Goal: Task Accomplishment & Management: Use online tool/utility

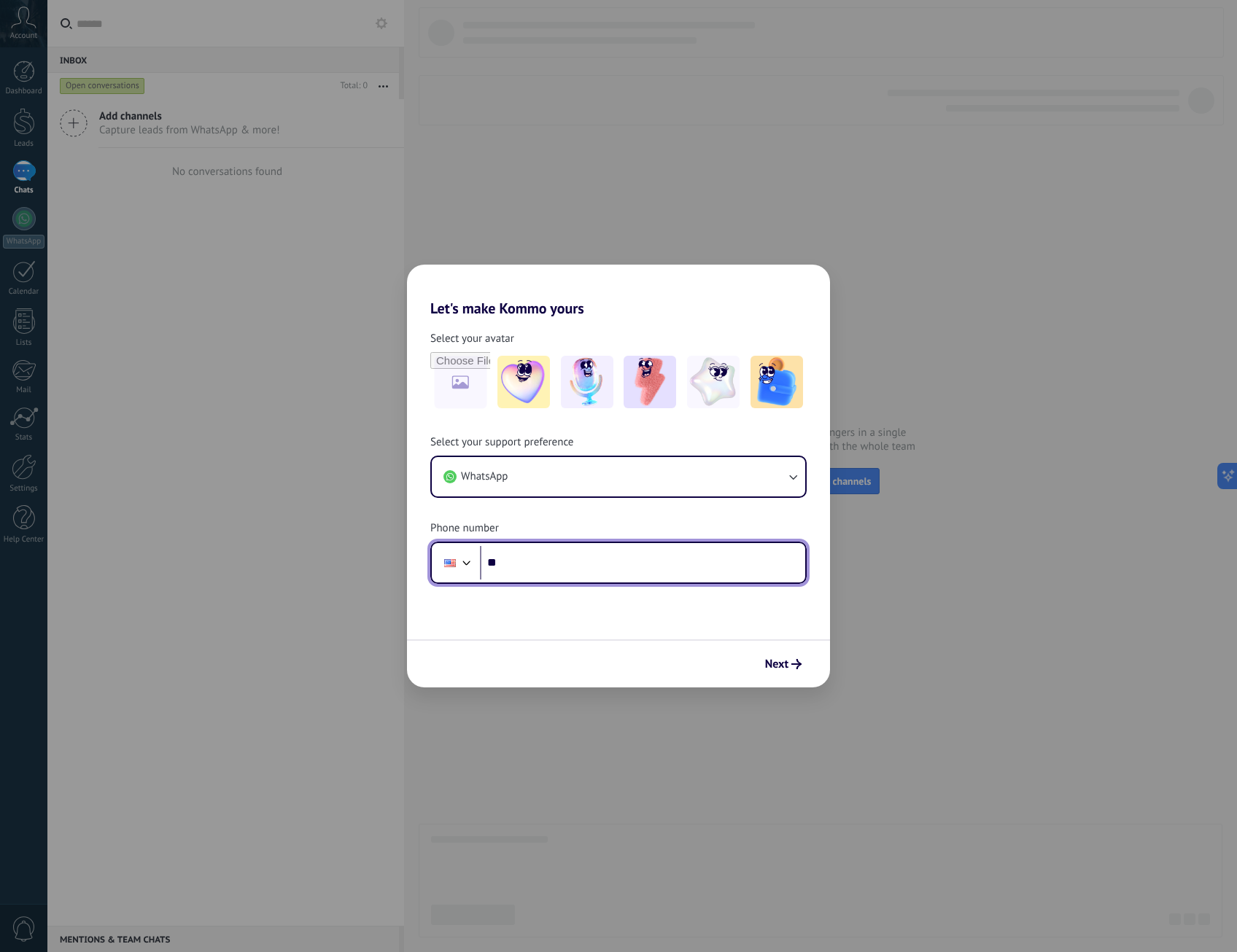
click at [469, 569] on div at bounding box center [467, 561] width 18 height 18
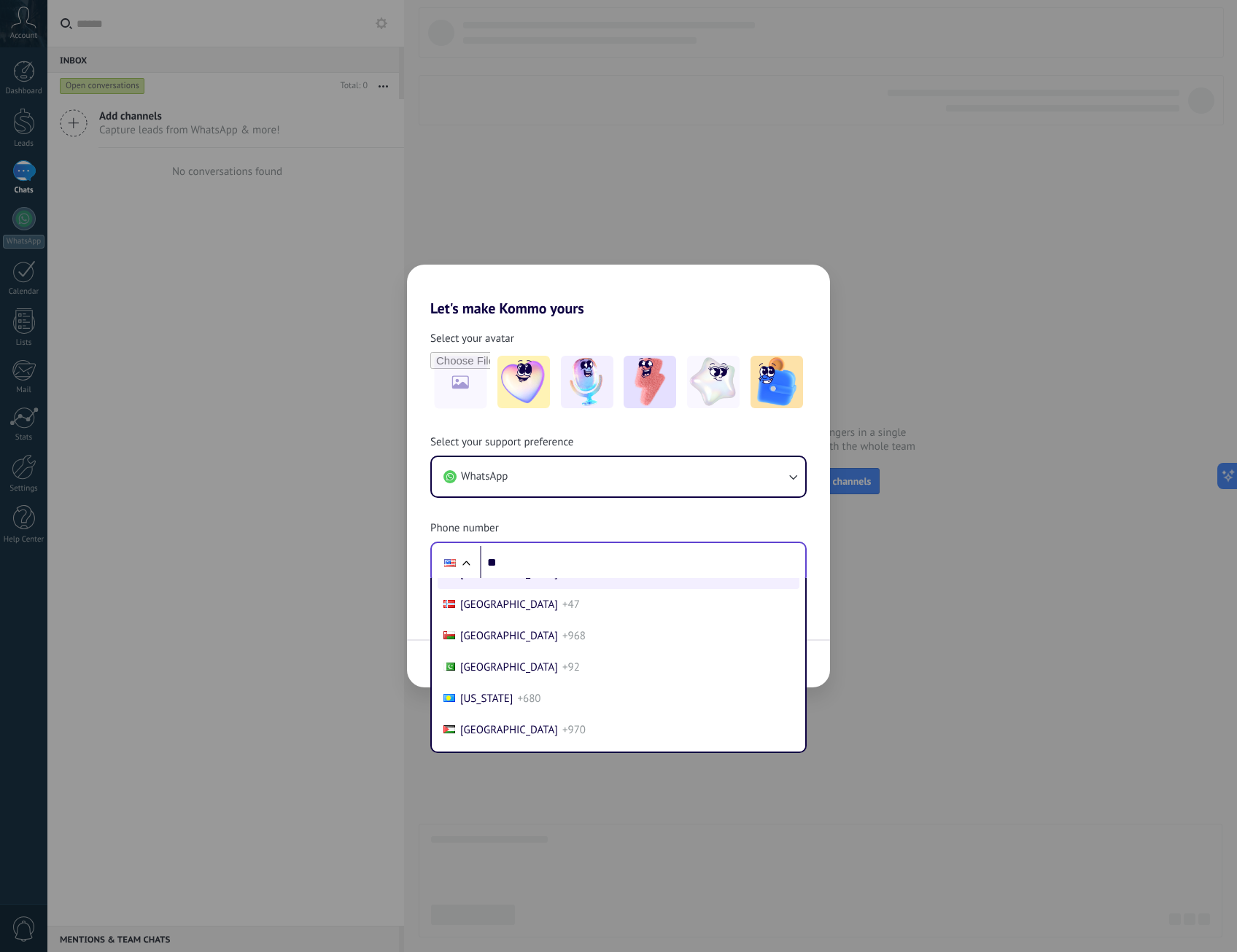
scroll to position [4335, 0]
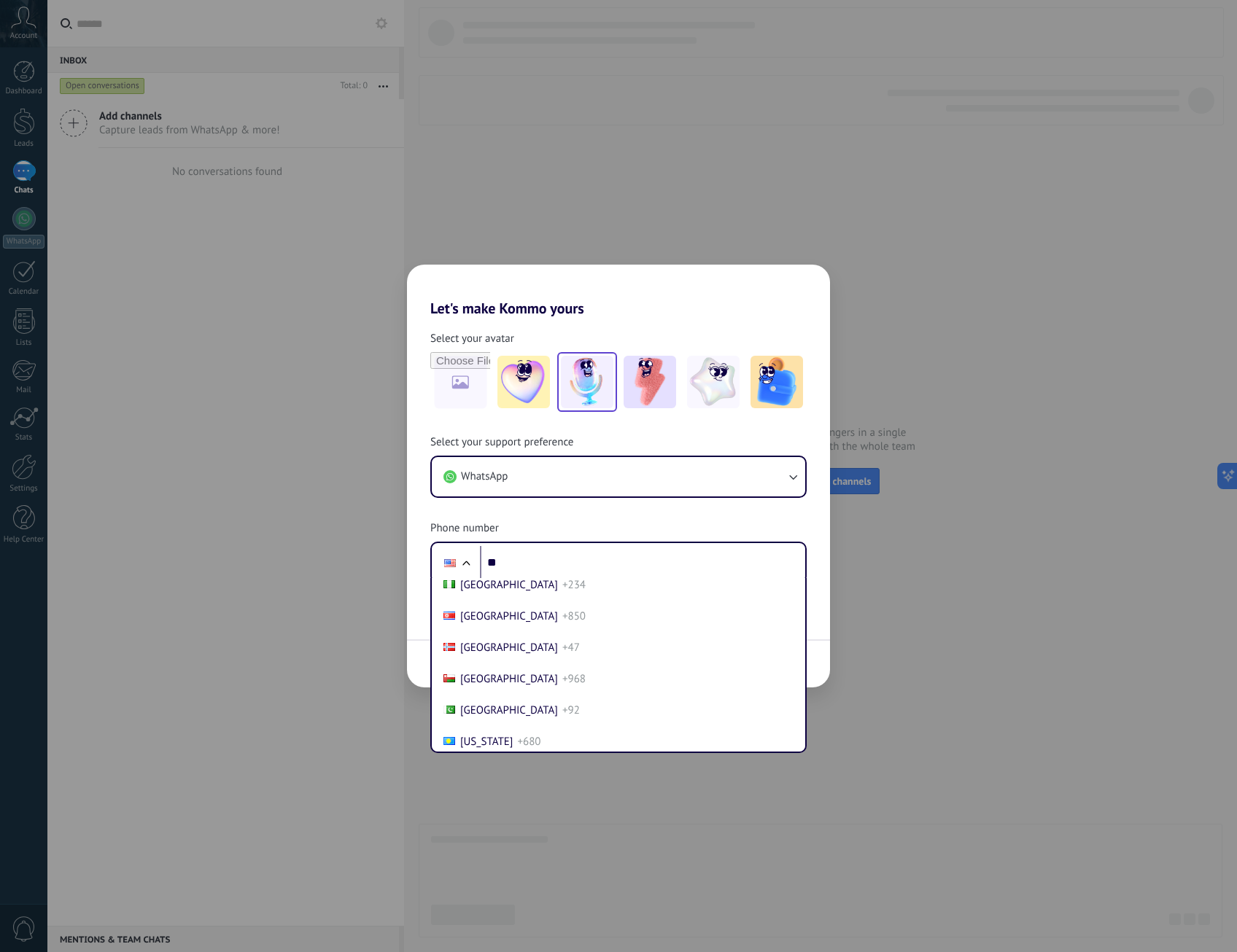
click at [588, 390] on img at bounding box center [588, 382] width 53 height 53
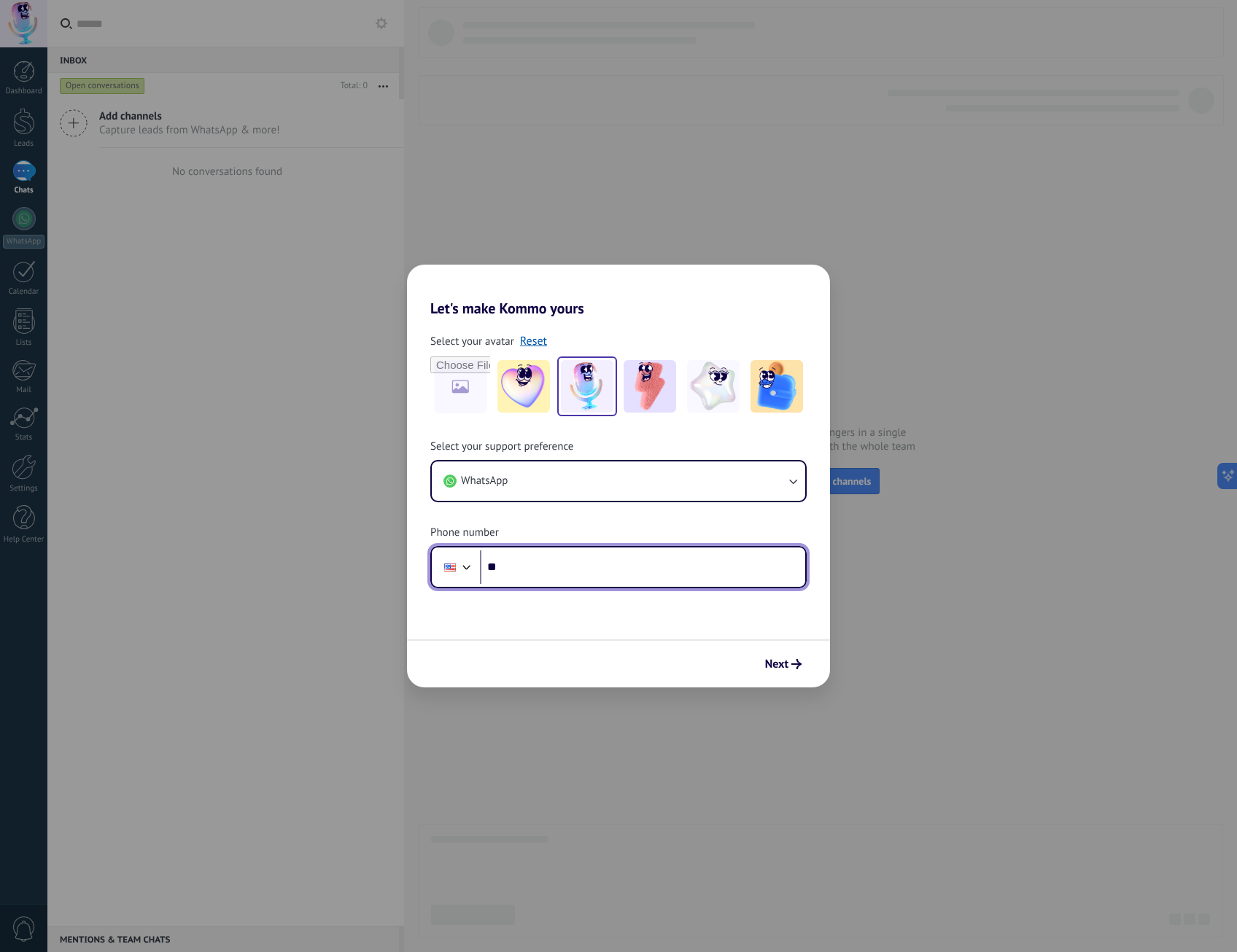
click at [468, 571] on div at bounding box center [467, 566] width 18 height 18
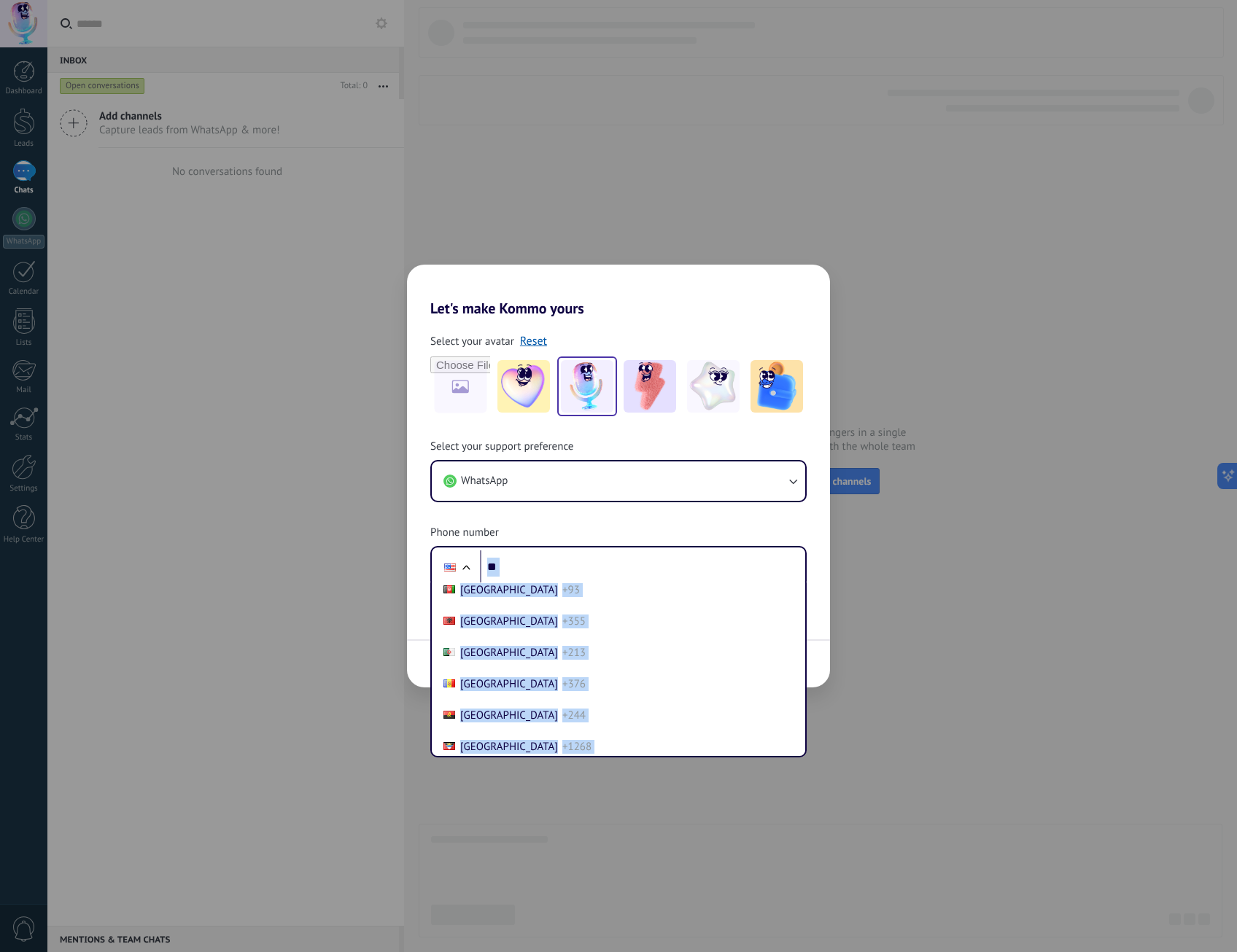
scroll to position [0, 0]
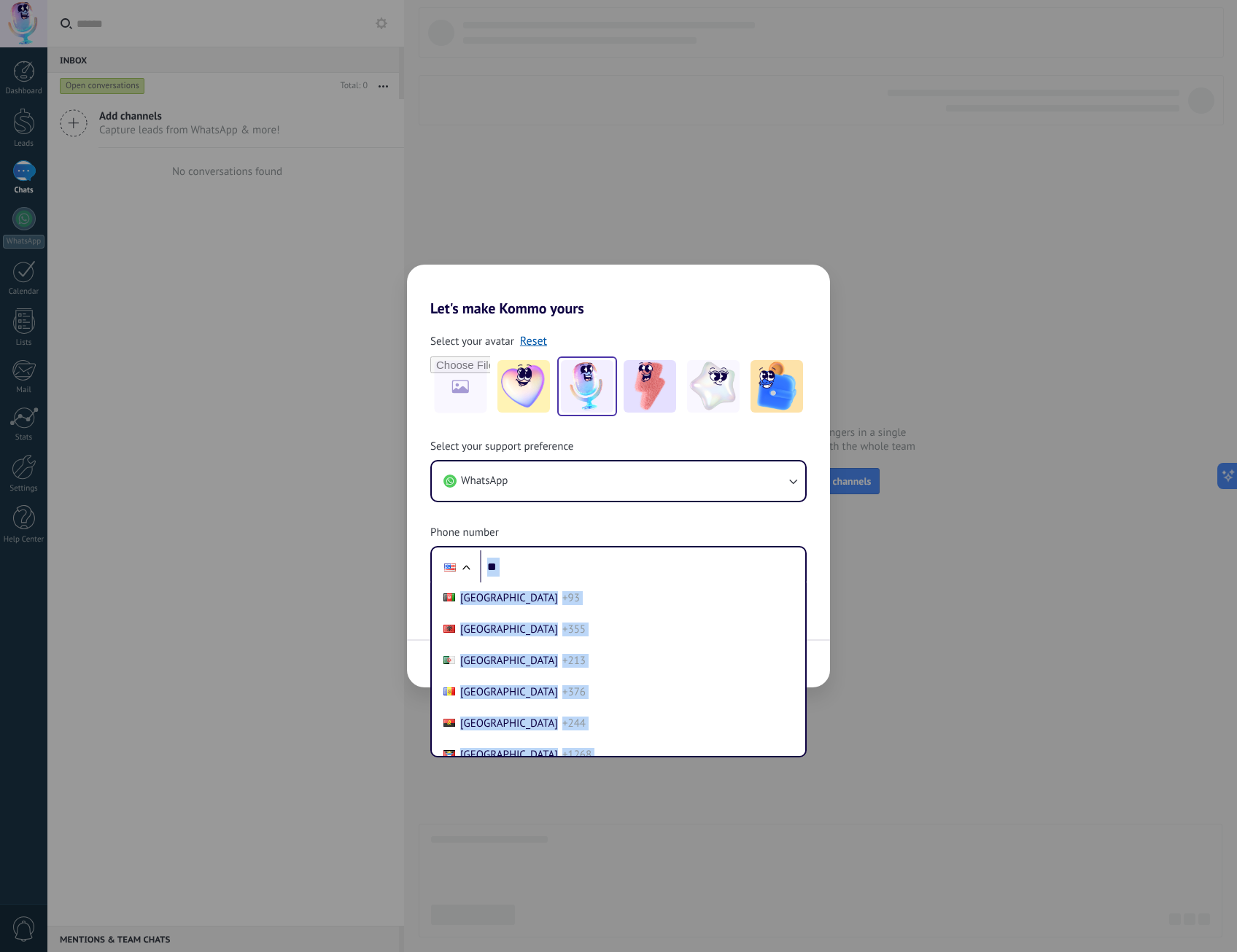
drag, startPoint x: 799, startPoint y: 707, endPoint x: 798, endPoint y: 539, distance: 168.0
click at [798, 539] on div "Select your support preference WhatsApp Phone number Phone ** [GEOGRAPHIC_DATA]…" at bounding box center [618, 514] width 423 height 148
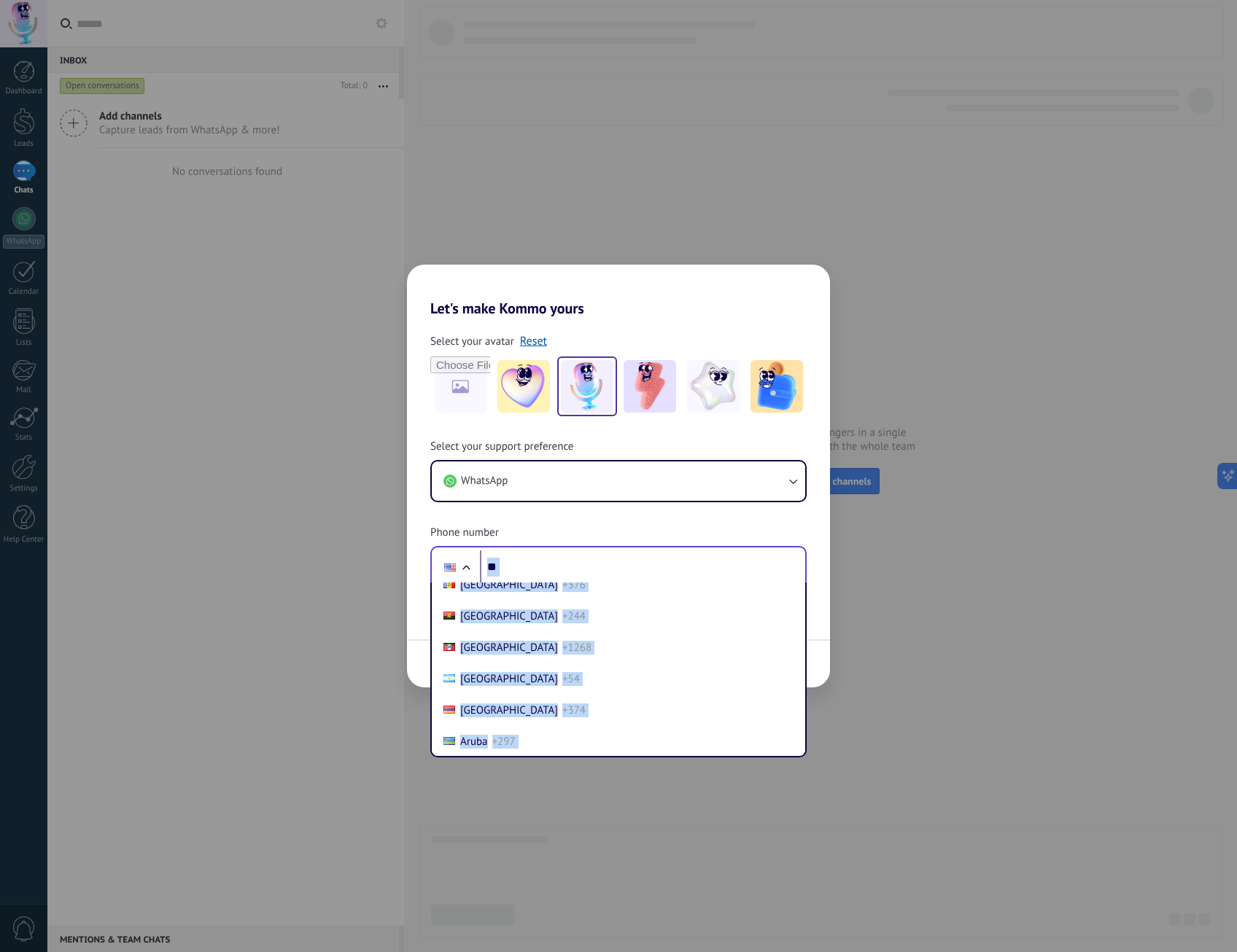
scroll to position [146, 0]
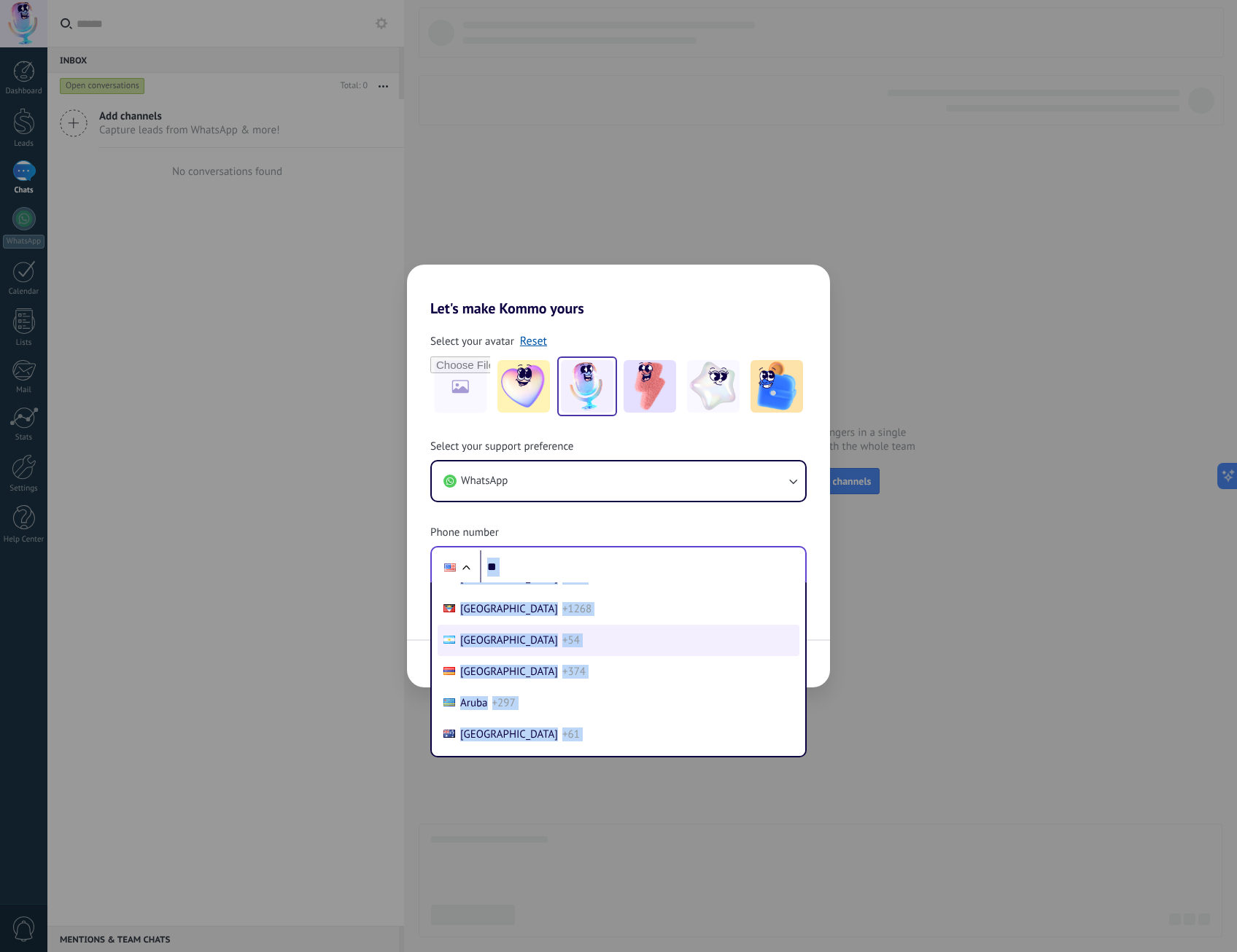
click at [562, 635] on span "+54" at bounding box center [571, 641] width 18 height 14
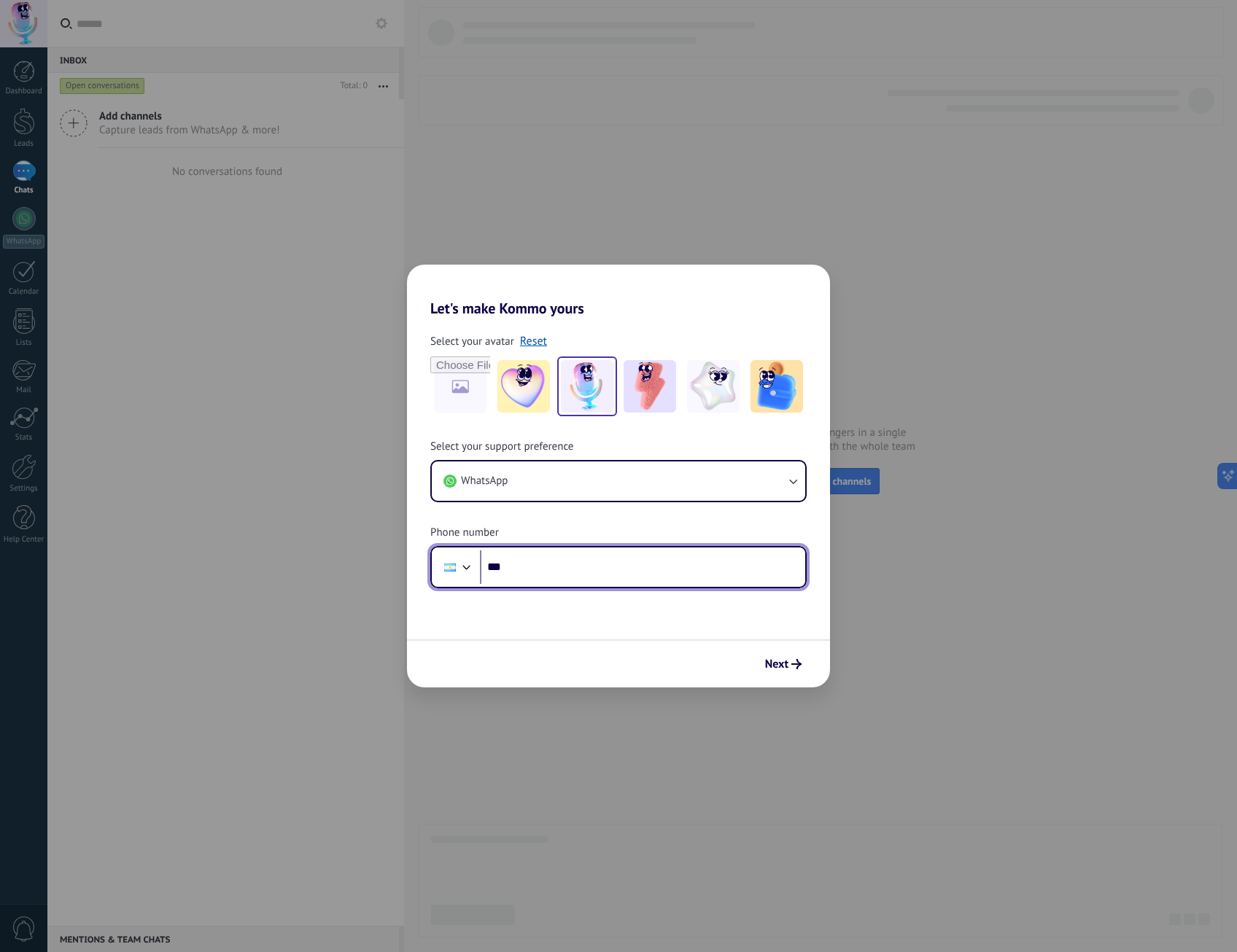
click at [537, 559] on input "**" at bounding box center [642, 566] width 325 height 33
type input "**********"
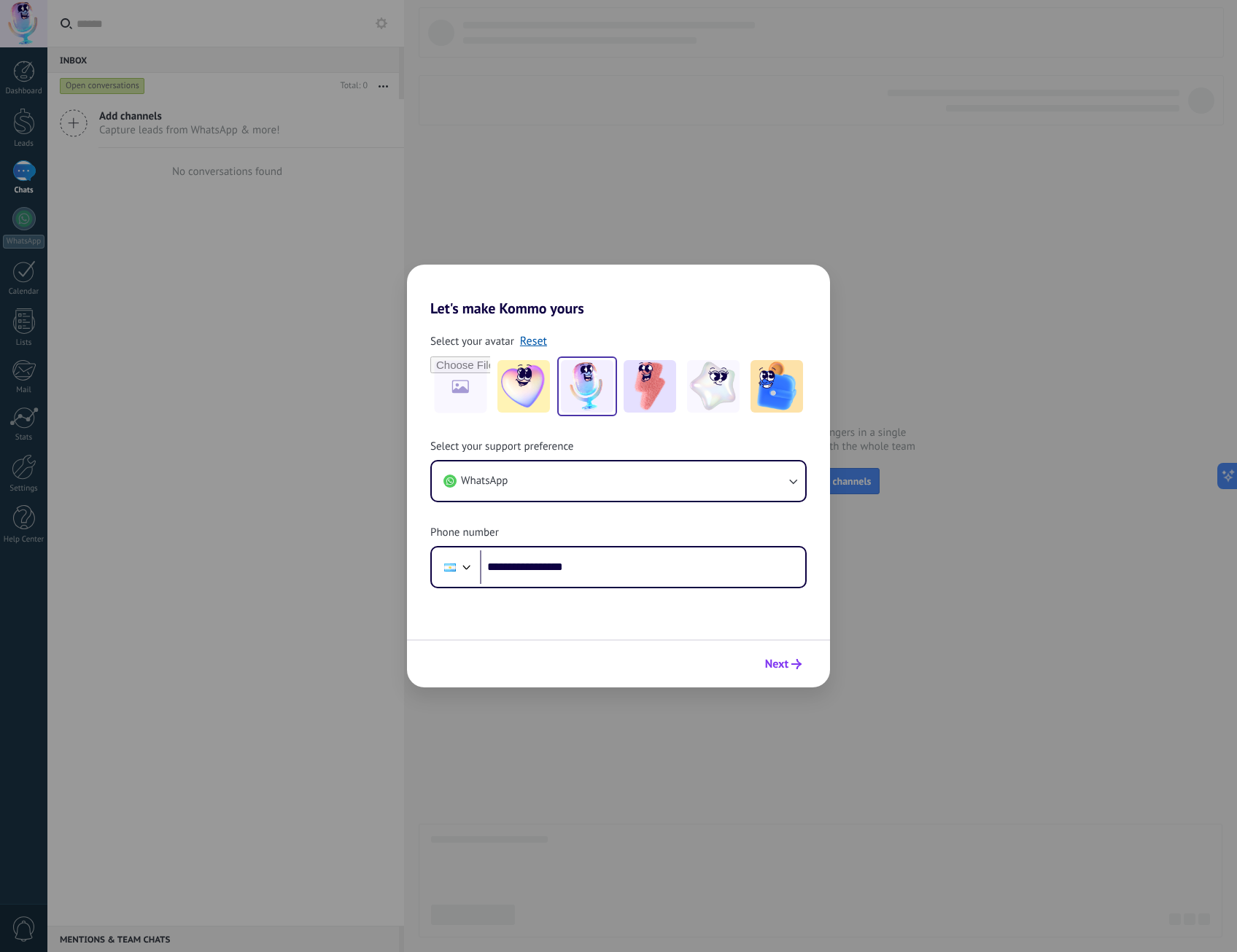
click at [795, 663] on icon "submit" at bounding box center [796, 664] width 10 height 10
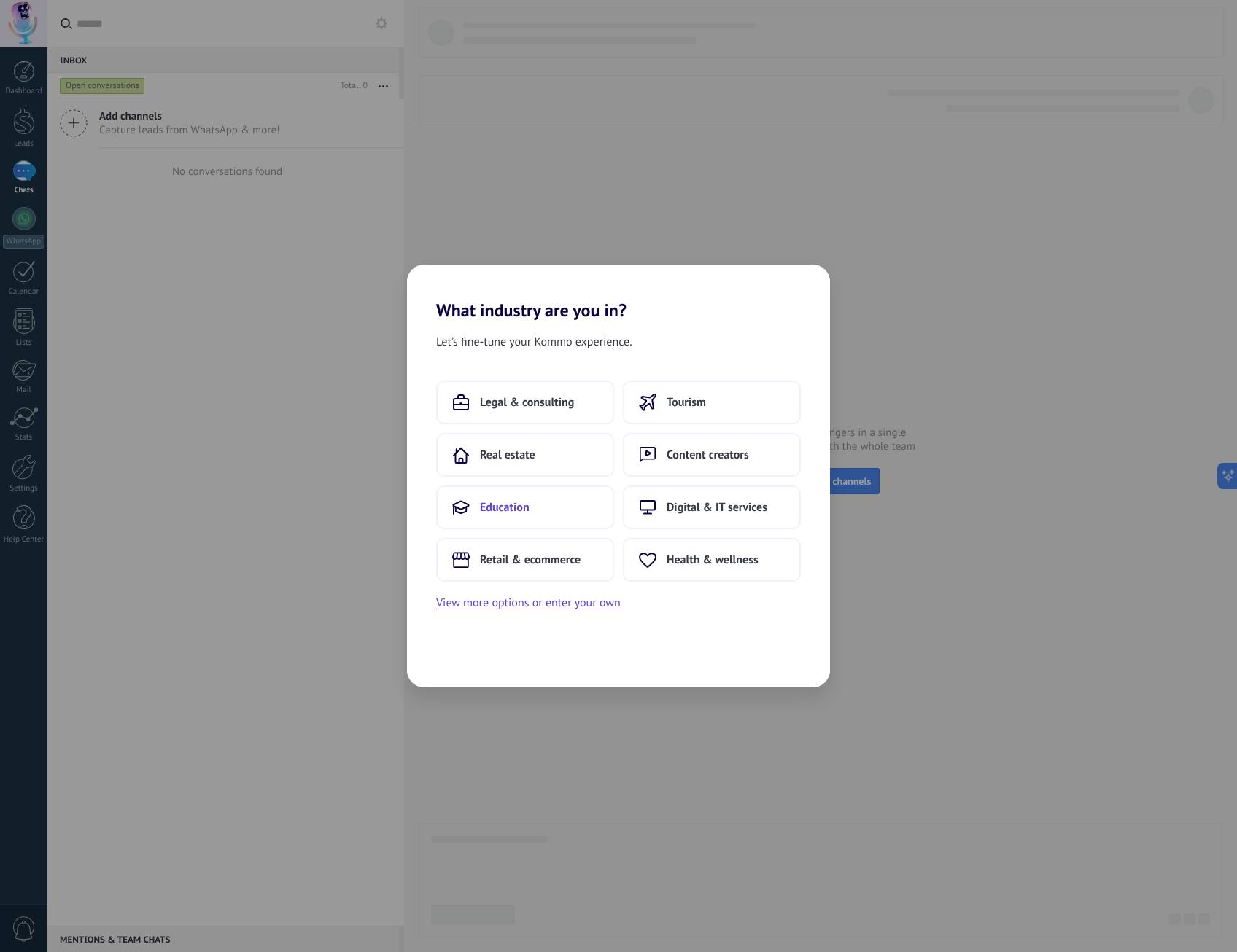
click at [499, 506] on span "Education" at bounding box center [505, 507] width 49 height 15
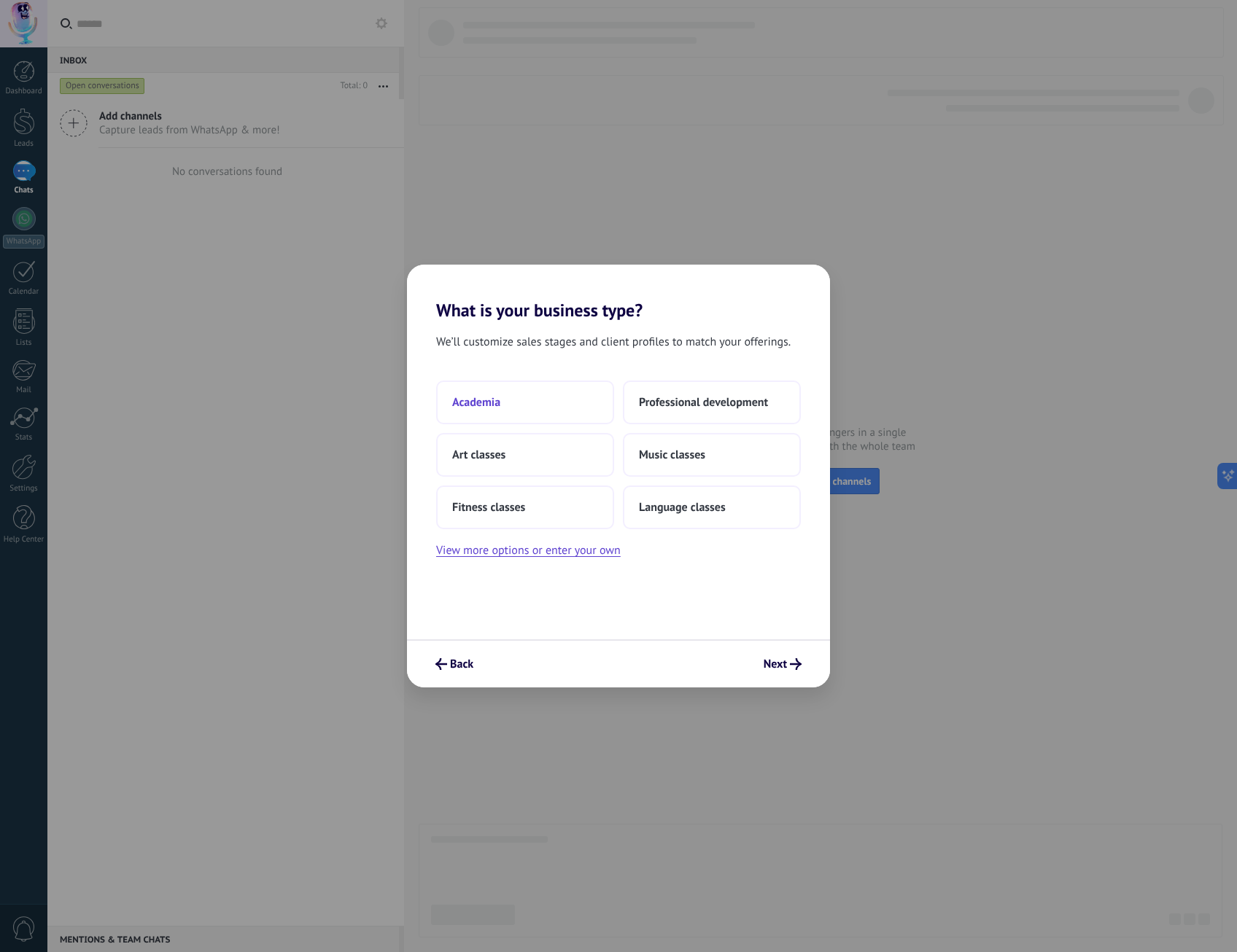
click at [477, 404] on span "Academia" at bounding box center [476, 402] width 48 height 15
click at [482, 402] on span "Just me" at bounding box center [471, 402] width 37 height 15
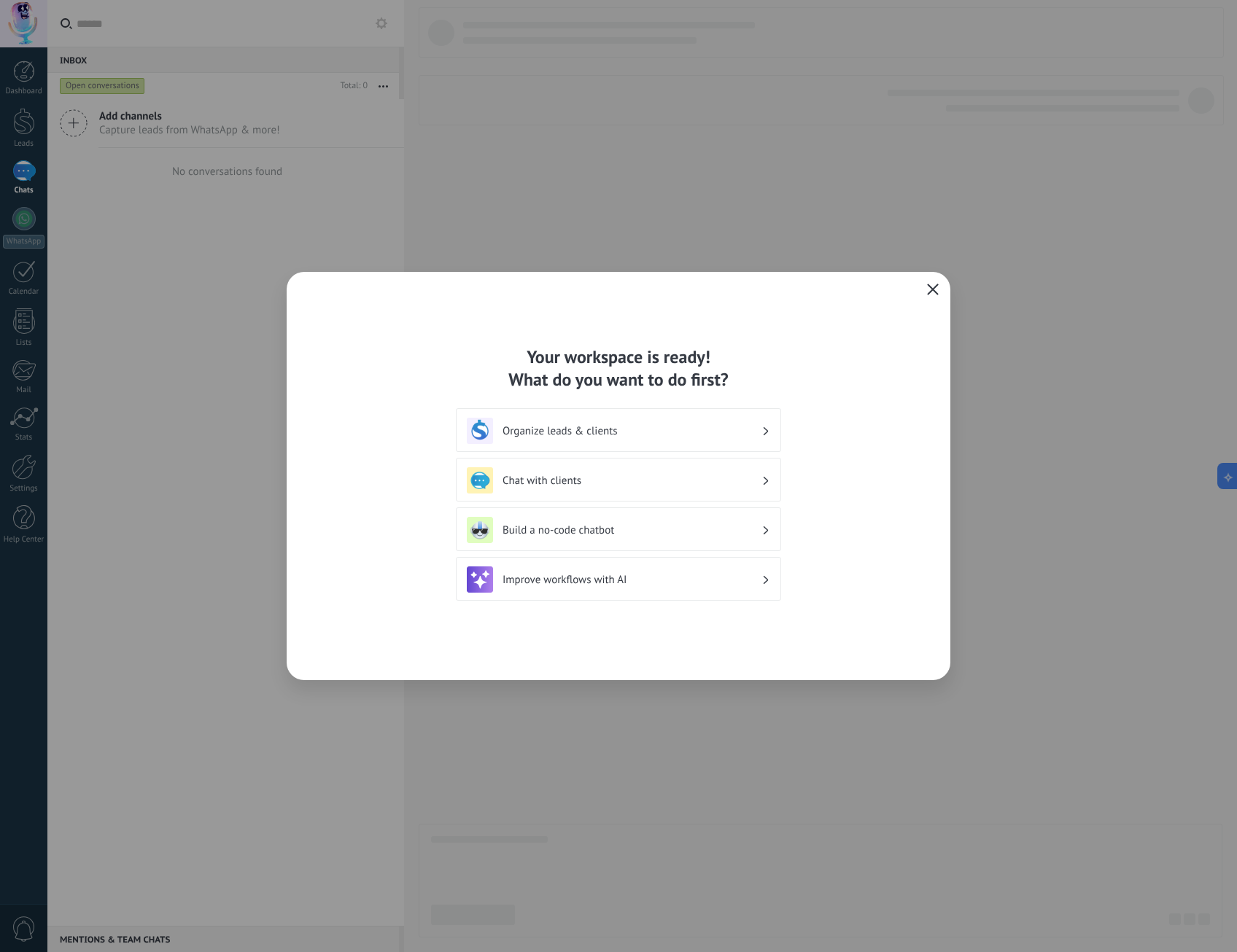
click at [622, 484] on h3 "Chat with clients" at bounding box center [632, 481] width 259 height 14
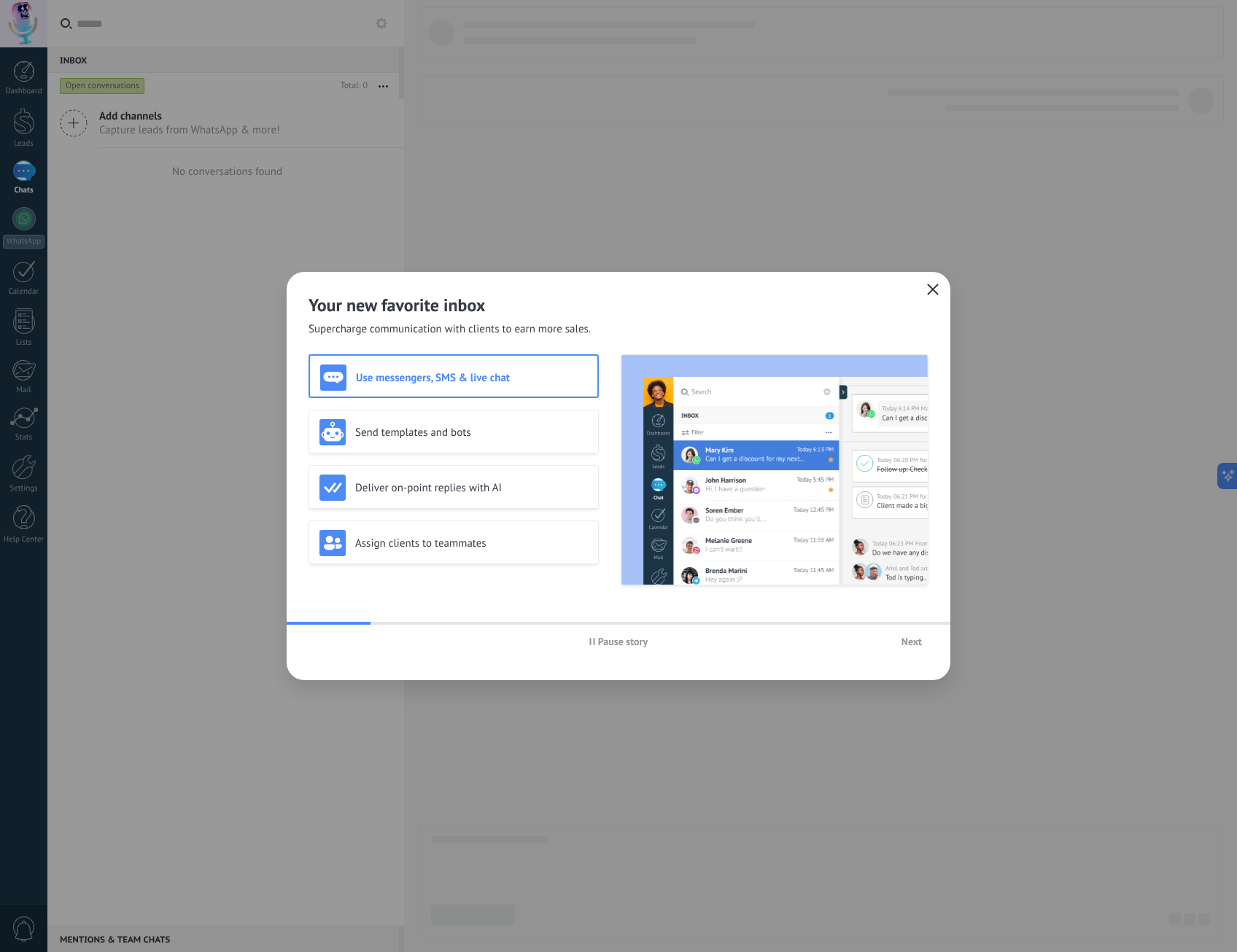
click at [922, 638] on span "Next" at bounding box center [912, 641] width 20 height 10
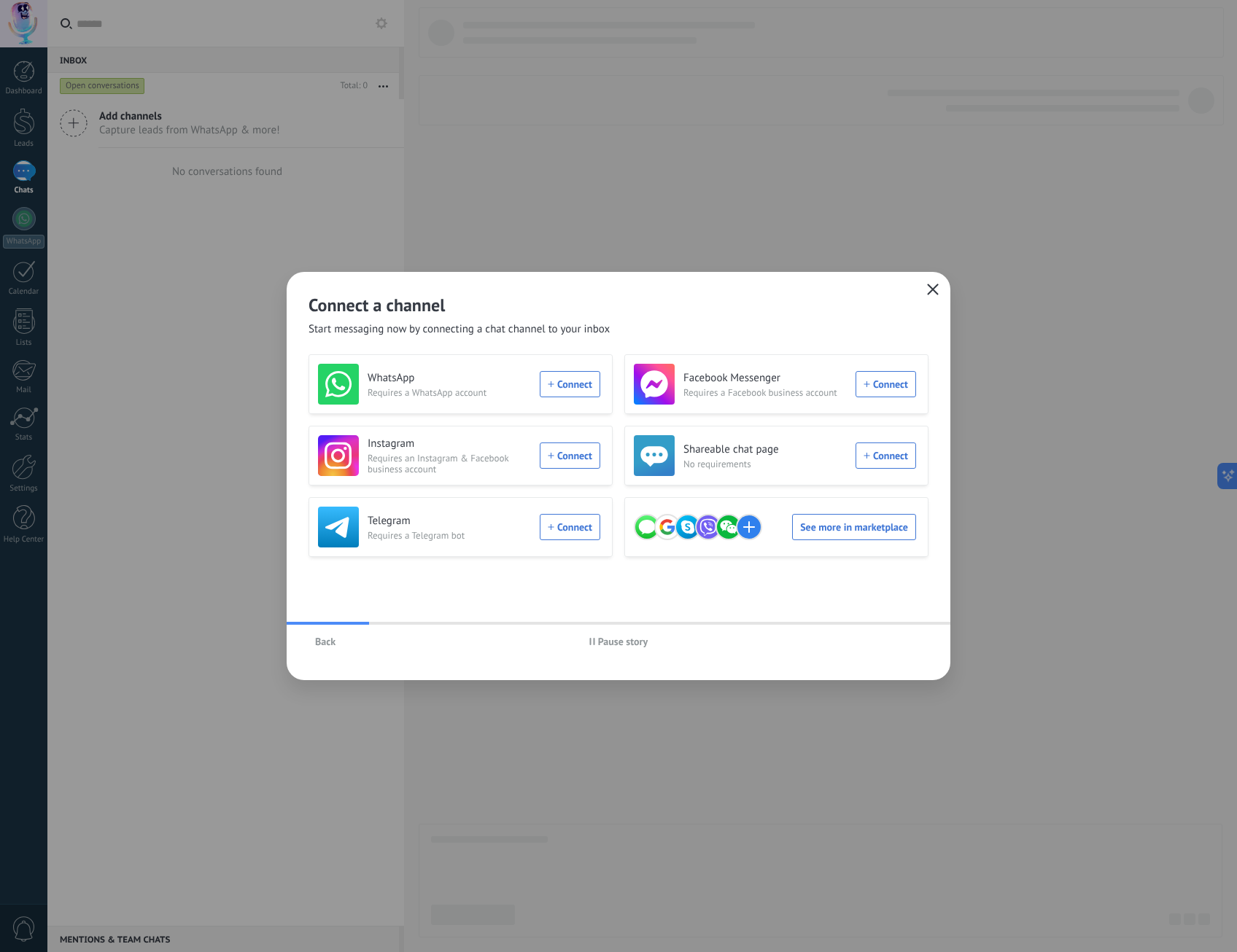
click at [578, 393] on div "WhatsApp Requires a WhatsApp account Connect" at bounding box center [458, 384] width 282 height 41
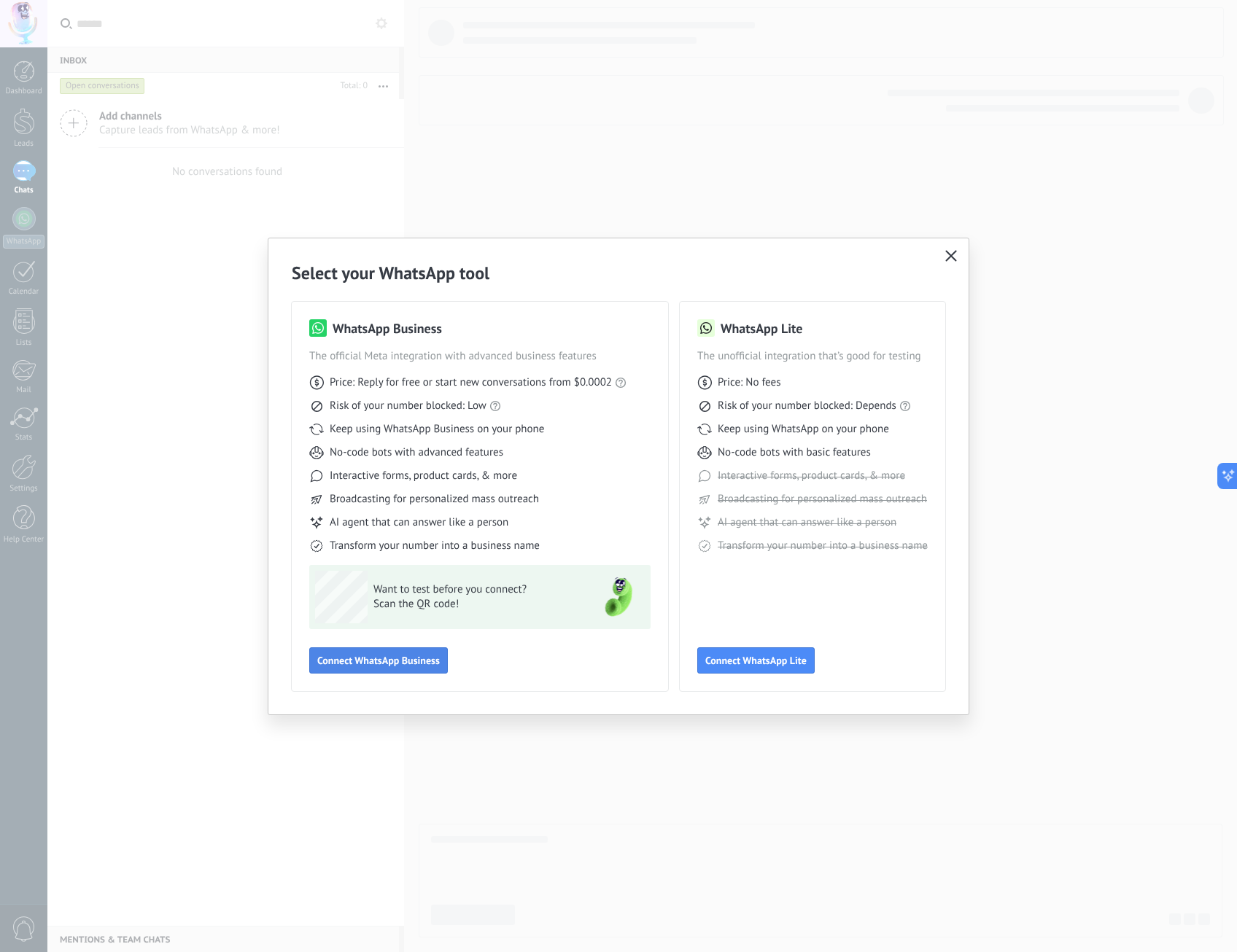
click at [389, 661] on span "Connect WhatsApp Business" at bounding box center [378, 660] width 123 height 10
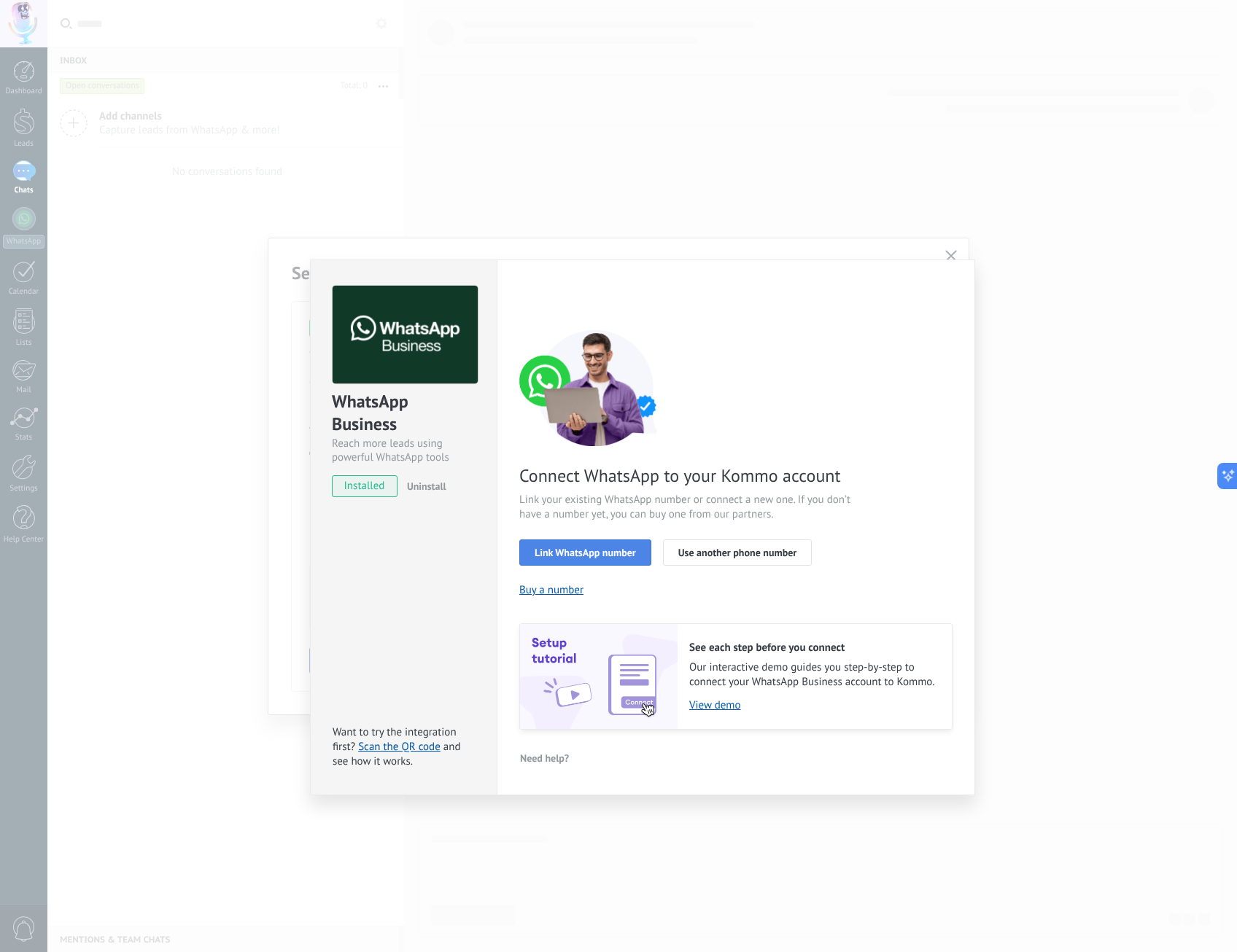
click at [600, 550] on span "Link WhatsApp number" at bounding box center [585, 552] width 101 height 10
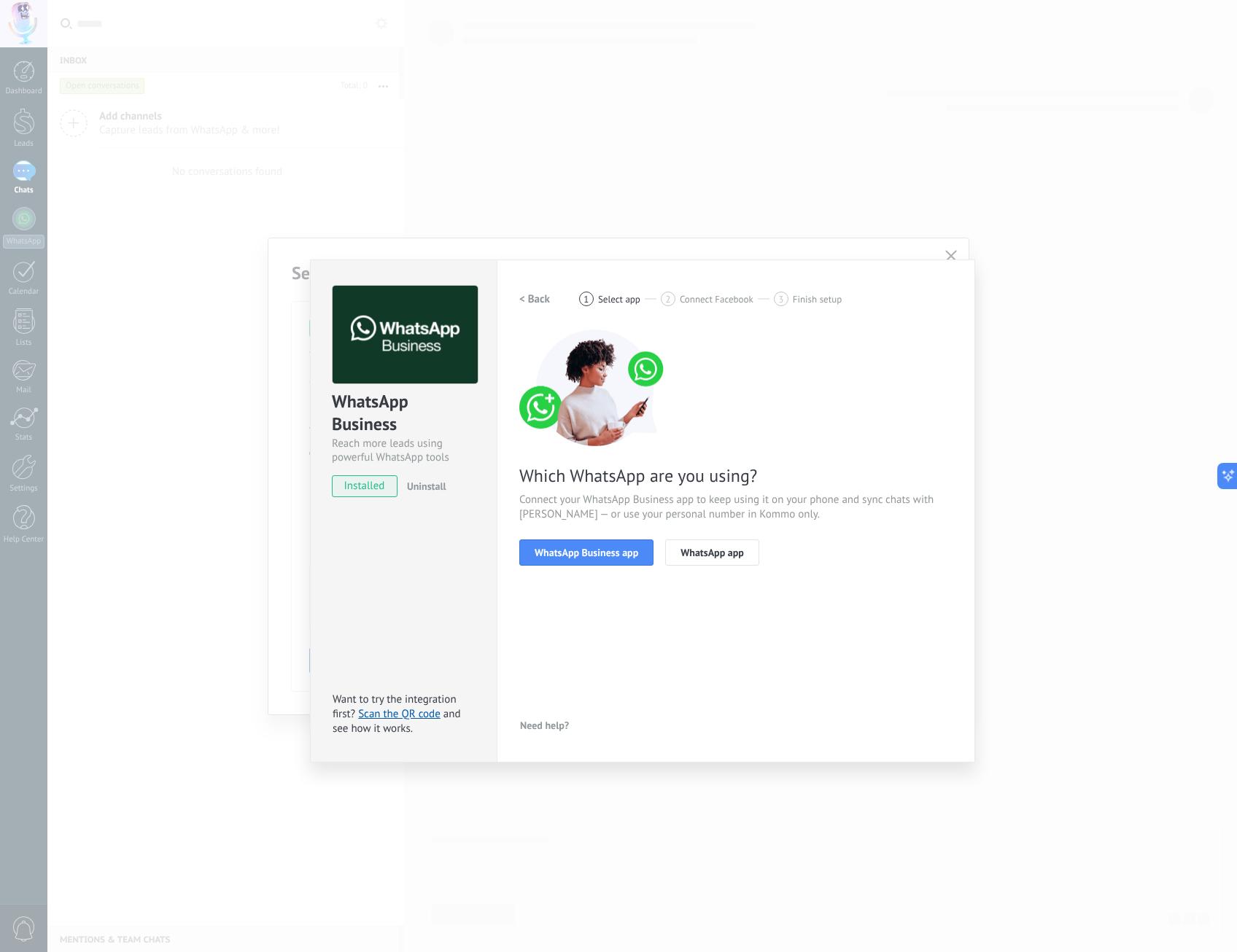
click at [954, 251] on div "WhatsApp Business Reach more leads using powerful WhatsApp tools installed Unin…" at bounding box center [642, 476] width 1190 height 952
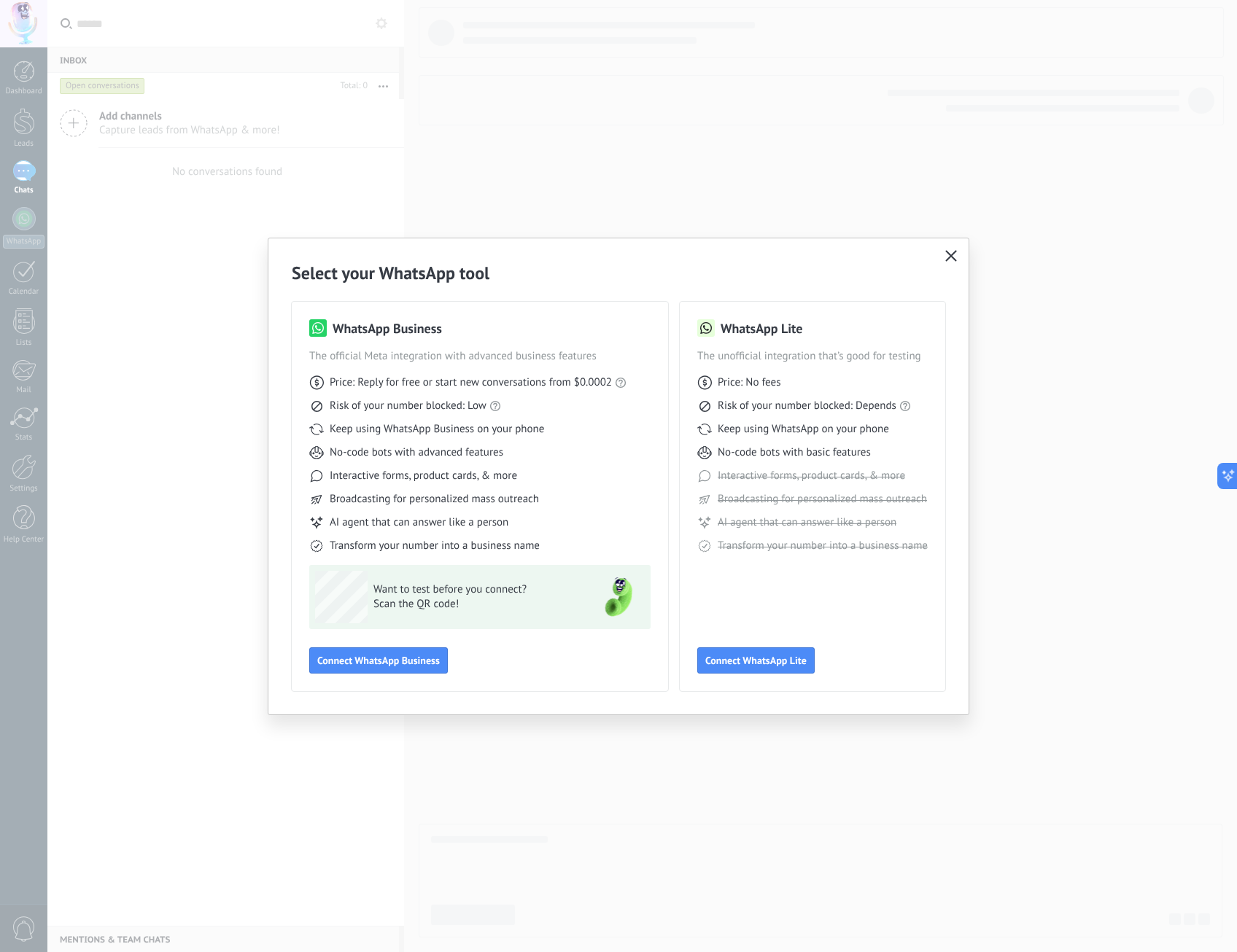
click at [203, 169] on div "Select your WhatsApp tool WhatsApp Business The official Meta integration with …" at bounding box center [618, 476] width 1237 height 952
click at [503, 136] on div "Select your WhatsApp tool WhatsApp Business The official Meta integration with …" at bounding box center [618, 476] width 1237 height 952
